Goal: Task Accomplishment & Management: Manage account settings

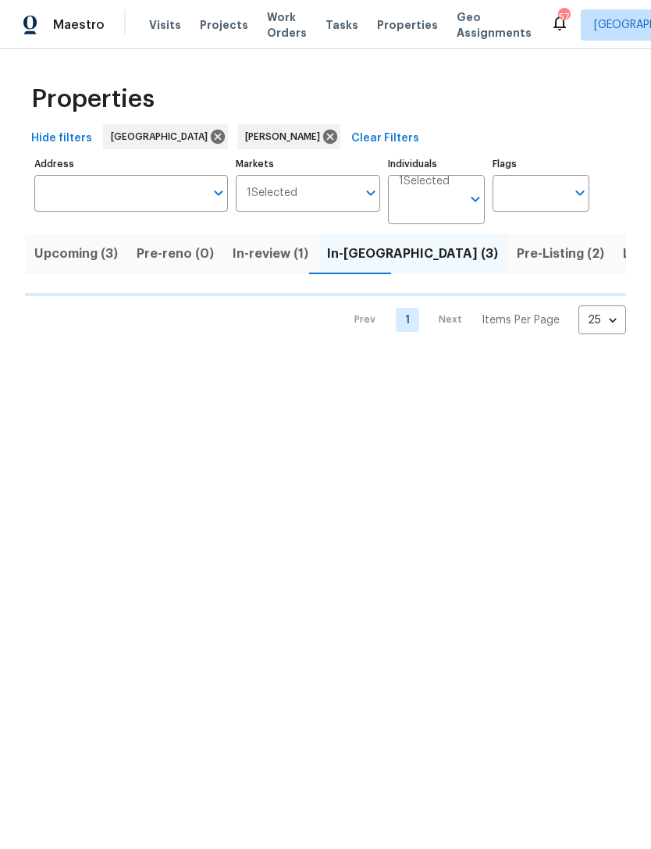
scroll to position [0, 25]
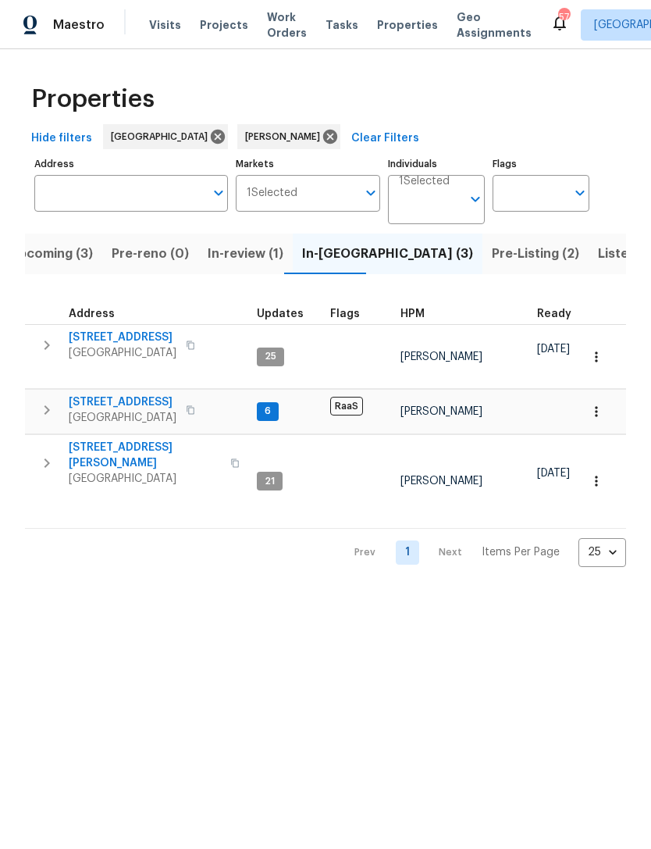
click at [50, 340] on icon "button" at bounding box center [46, 345] width 19 height 19
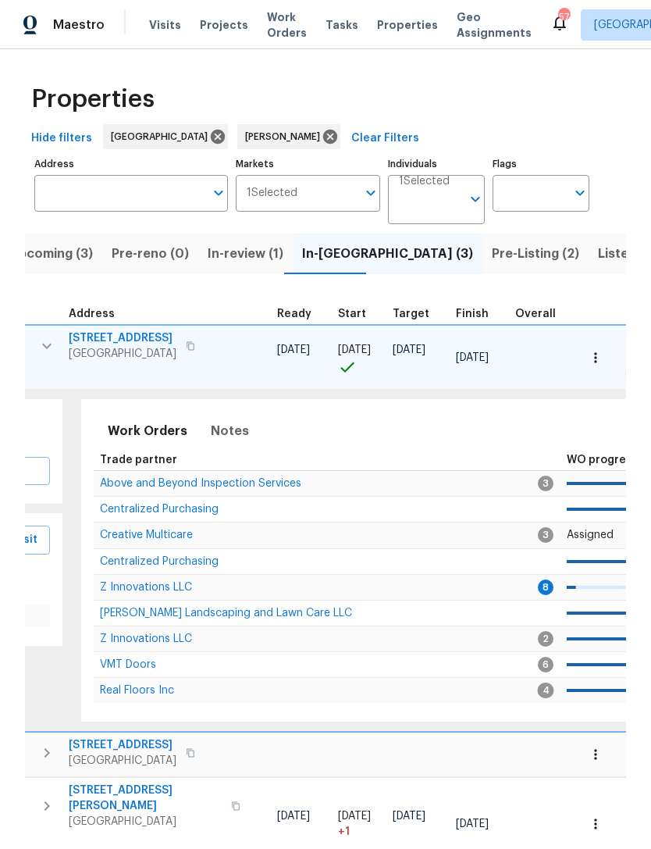
scroll to position [0, 268]
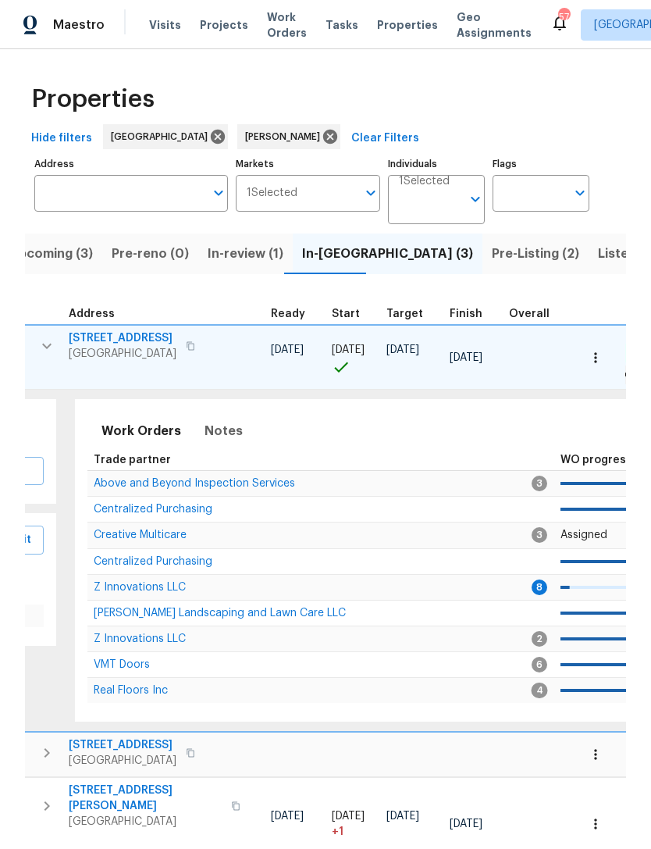
click at [151, 592] on span "Z Innovations LLC" at bounding box center [140, 587] width 92 height 11
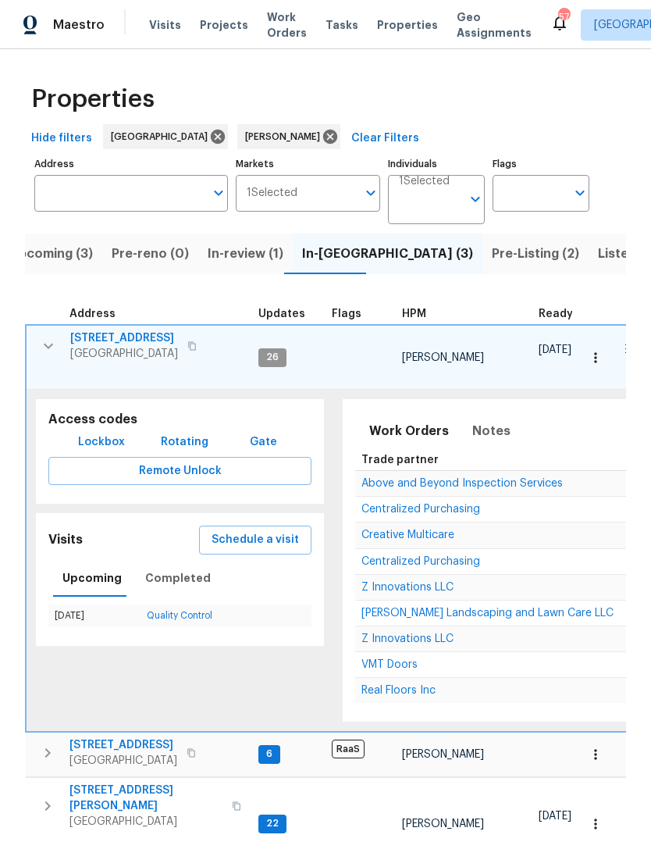
scroll to position [0, 0]
click at [50, 339] on icon "button" at bounding box center [48, 345] width 19 height 19
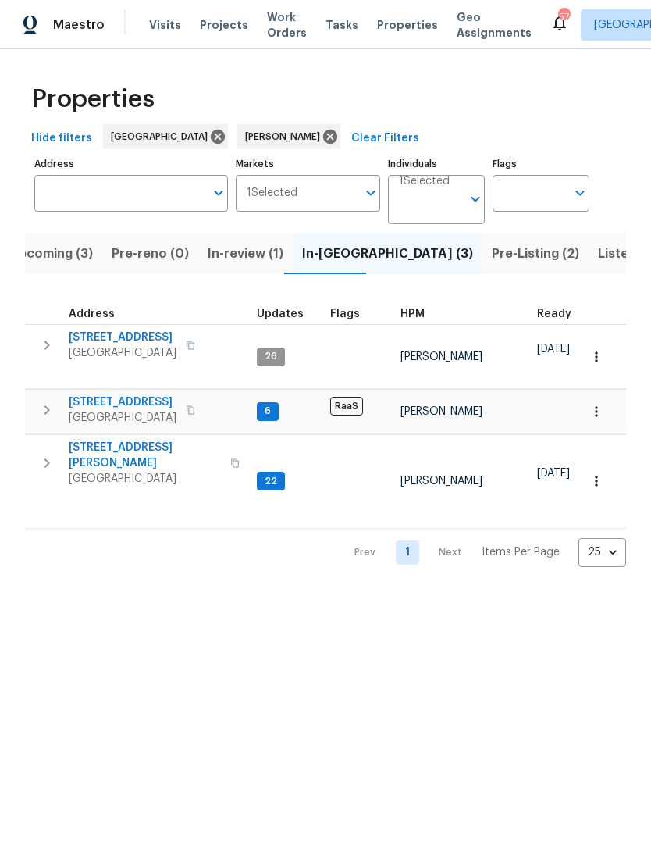
click at [45, 354] on icon "button" at bounding box center [46, 345] width 19 height 19
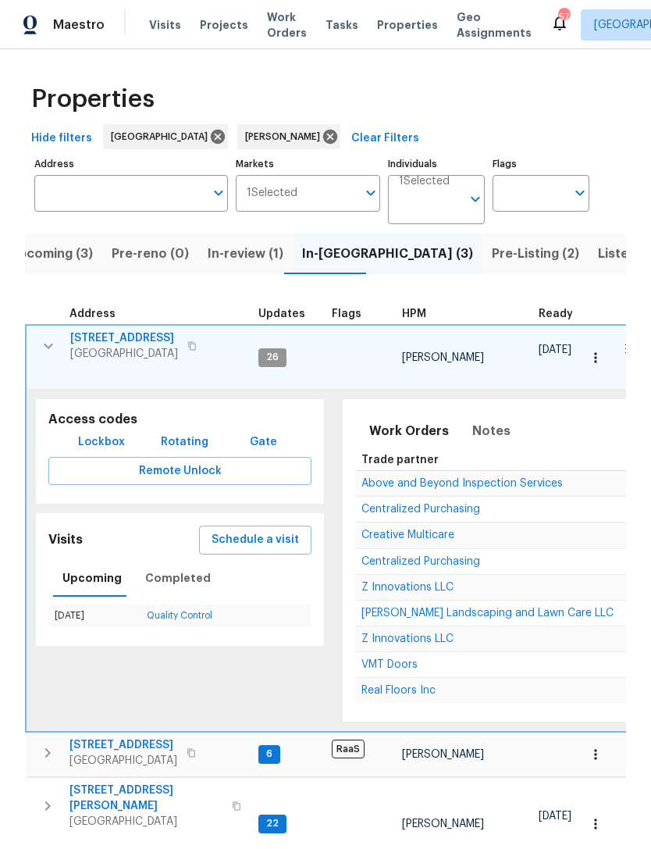
click at [50, 344] on icon "button" at bounding box center [48, 345] width 19 height 19
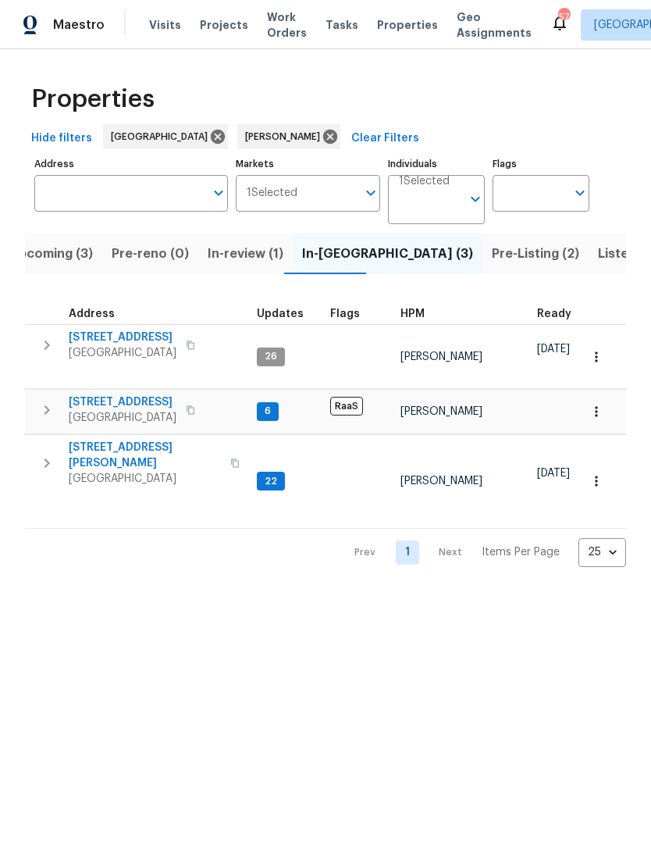
click at [52, 359] on button "button" at bounding box center [46, 344] width 31 height 31
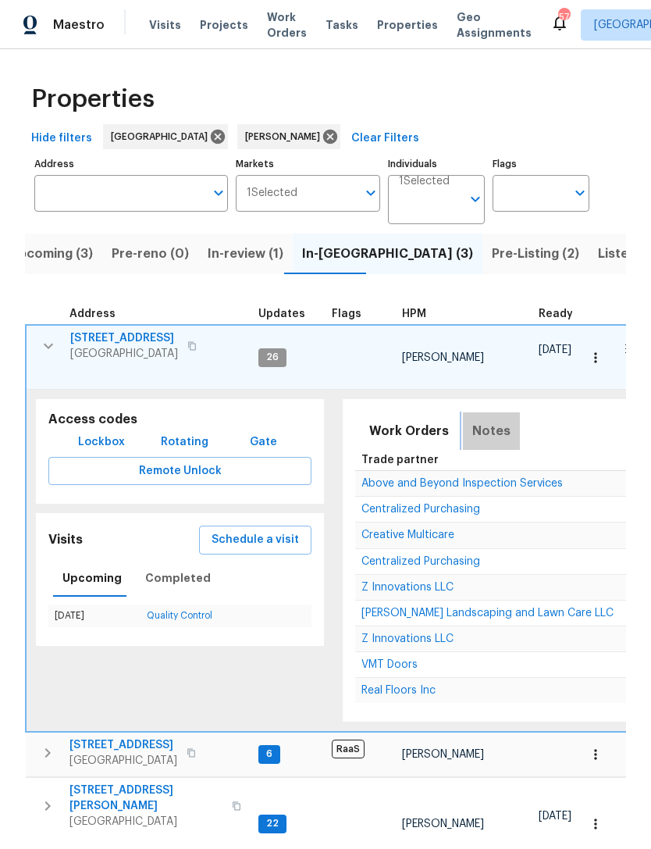
click at [493, 432] on span "Notes" at bounding box center [491, 431] width 38 height 22
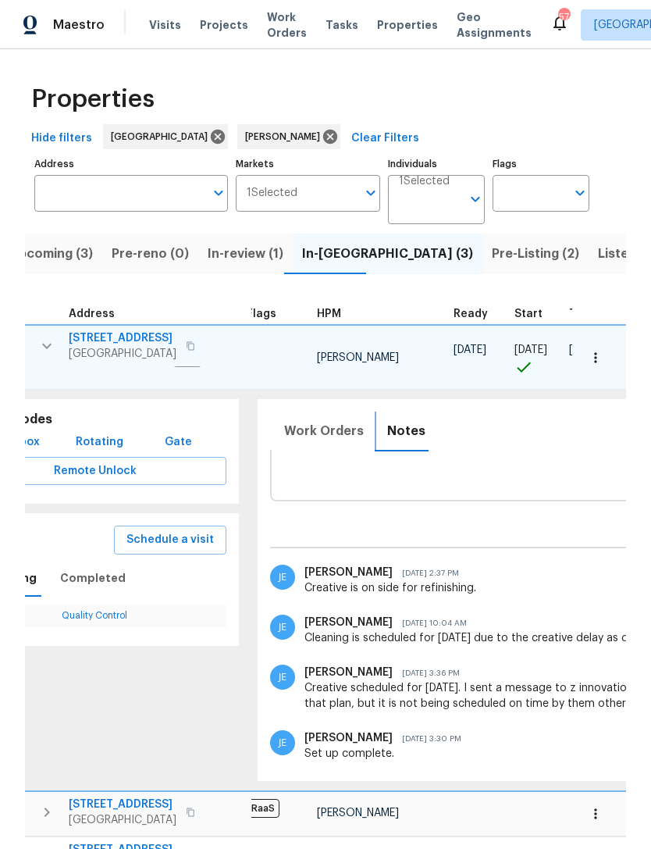
scroll to position [0, 89]
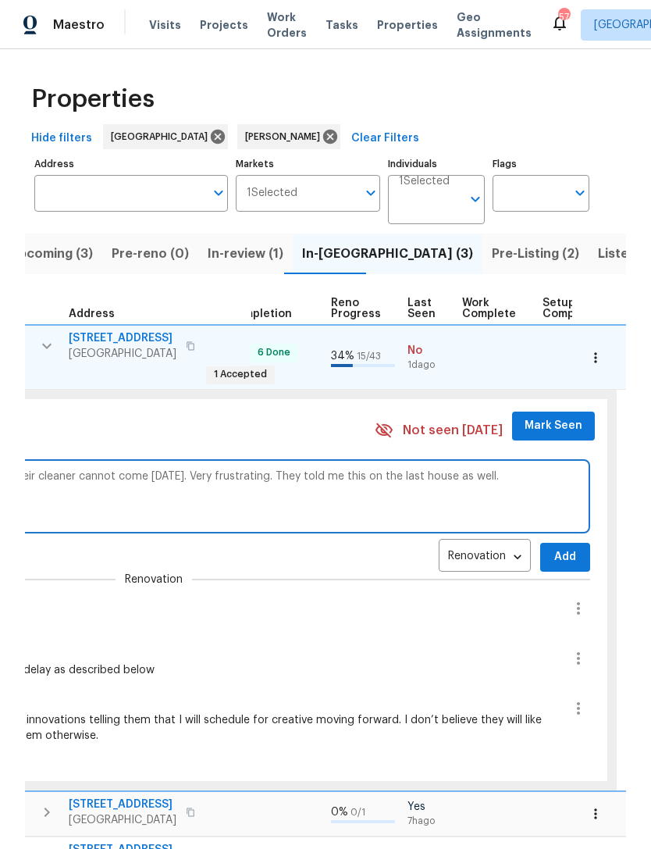
scroll to position [0, 639]
type textarea "Contractor contacted me late [DATE] and told me that their cleaner cannot come …"
click at [556, 556] on span "Add" at bounding box center [564, 557] width 25 height 20
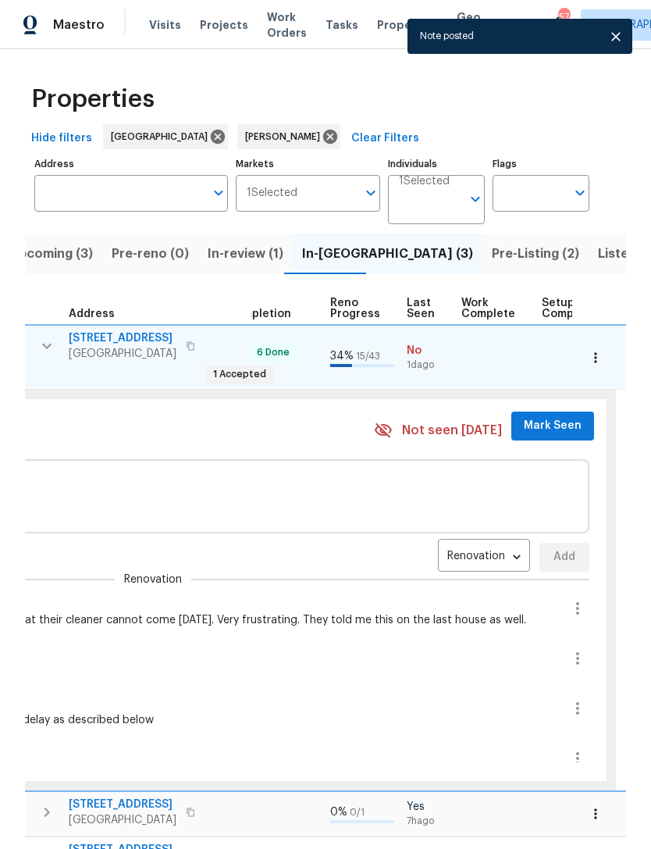
click at [534, 419] on span "Mark Seen" at bounding box center [553, 426] width 58 height 20
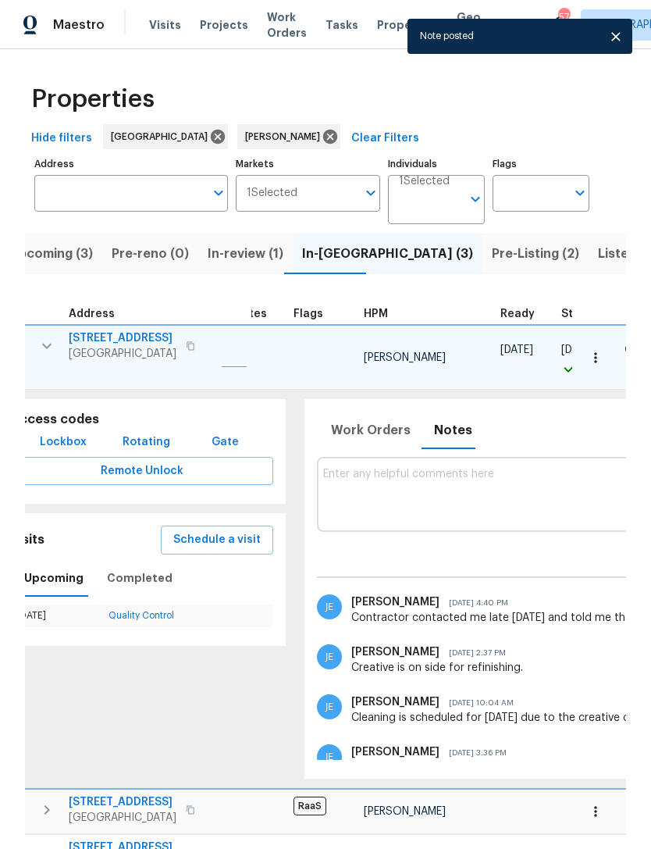
scroll to position [0, 0]
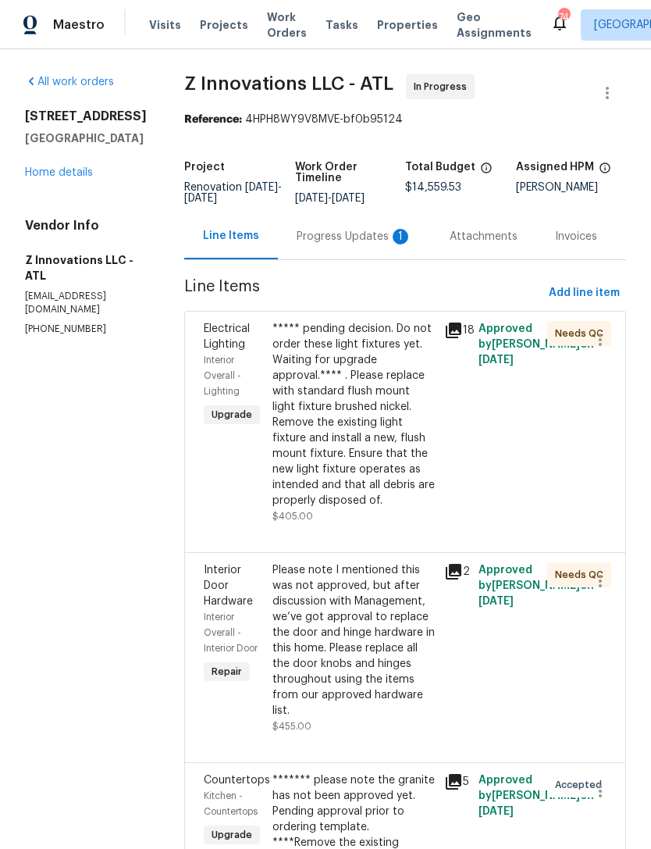
click at [324, 243] on div "Progress Updates 1" at bounding box center [355, 237] width 116 height 16
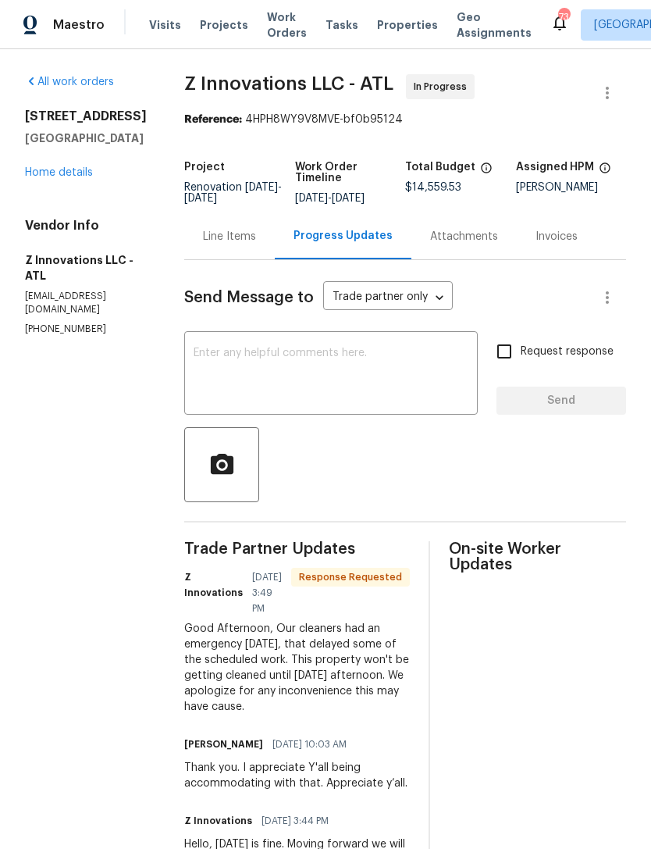
click at [59, 218] on div "All work orders [STREET_ADDRESS][PERSON_NAME] Home details Vendor Info Z Innova…" at bounding box center [86, 204] width 122 height 261
click at [75, 178] on link "Home details" at bounding box center [59, 172] width 68 height 11
